Goal: Find specific page/section: Find specific page/section

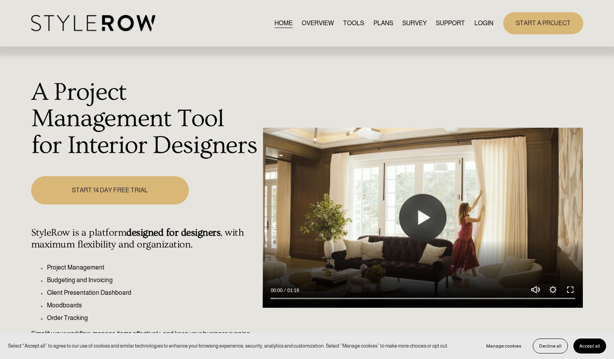
click at [480, 24] on link "LOGIN" at bounding box center [484, 23] width 19 height 11
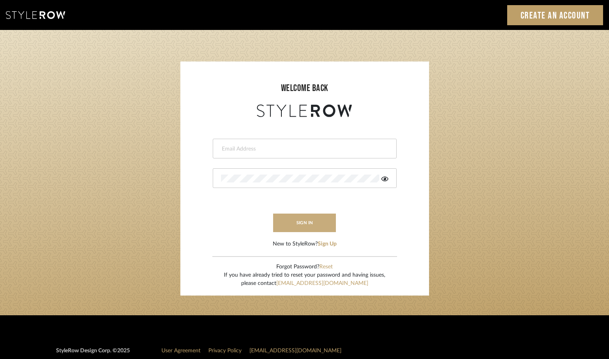
type input "Christinadiazcruz@gmail.com"
click at [292, 224] on button "sign in" at bounding box center [304, 223] width 63 height 19
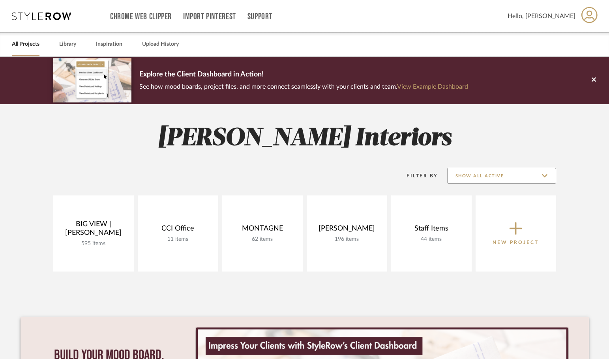
click at [469, 179] on input "Show All Active" at bounding box center [501, 176] width 109 height 16
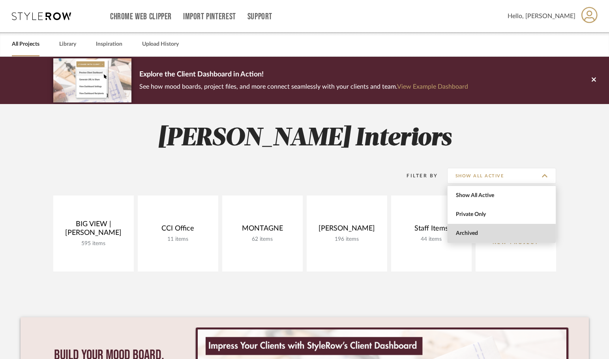
click at [469, 233] on span "Archived" at bounding box center [502, 233] width 93 height 7
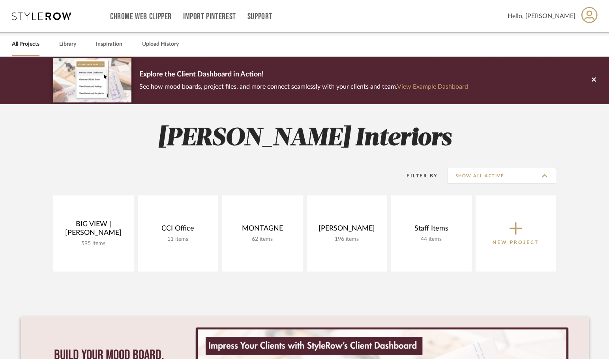
type input "Archived"
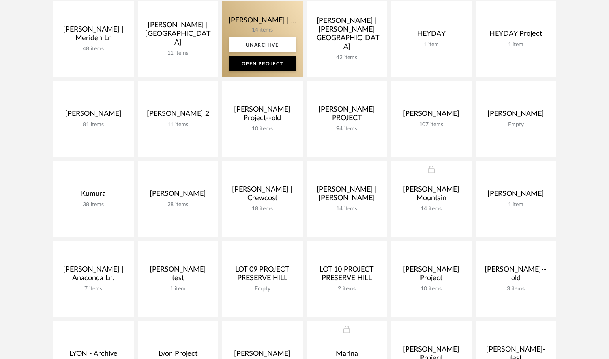
scroll to position [436, 0]
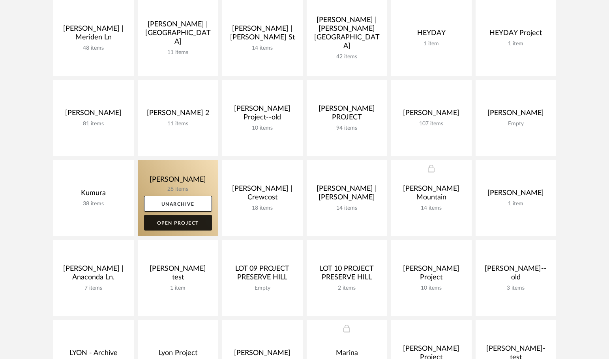
click at [191, 221] on link "Open Project" at bounding box center [178, 223] width 68 height 16
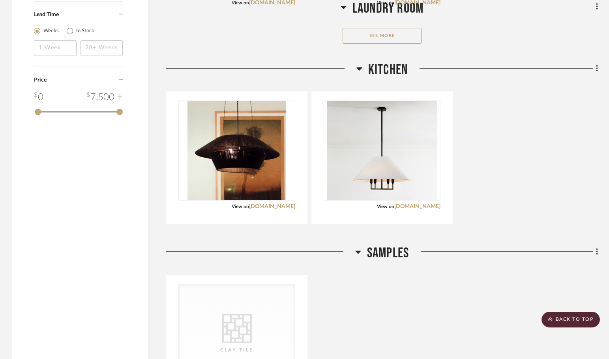
scroll to position [1130, 0]
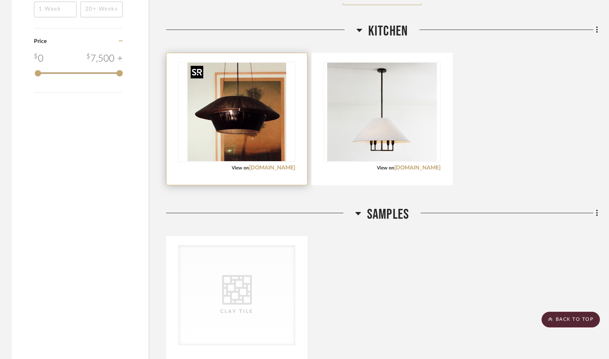
click at [0, 0] on img at bounding box center [0, 0] width 0 height 0
click at [267, 170] on link "[DOMAIN_NAME]" at bounding box center [272, 168] width 46 height 6
